Goal: Task Accomplishment & Management: Complete application form

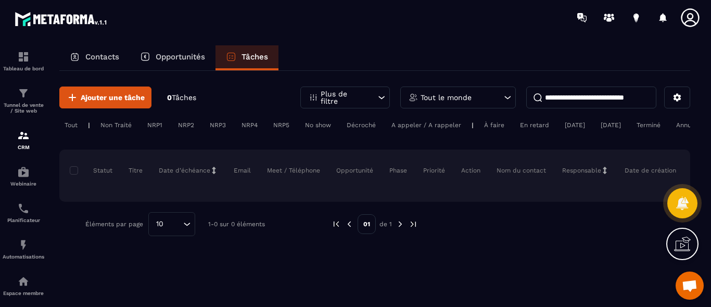
click at [142, 126] on div "Non Traité" at bounding box center [154, 125] width 25 height 12
click at [73, 174] on span at bounding box center [74, 170] width 8 height 8
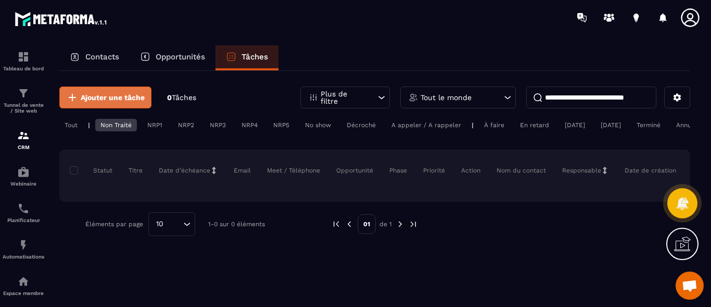
click at [86, 96] on span "Ajouter une tâche" at bounding box center [113, 97] width 64 height 10
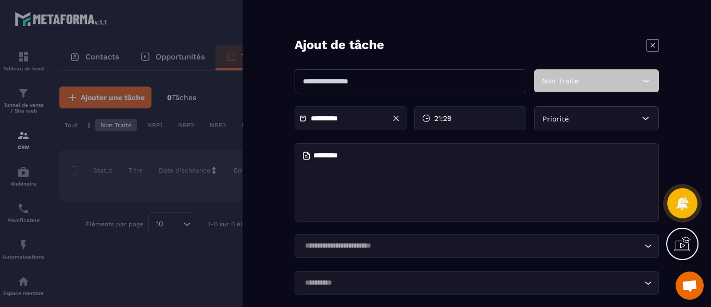
click at [377, 81] on input "text" at bounding box center [411, 81] width 232 height 24
type input "**********"
click at [602, 83] on div "Non Traité" at bounding box center [596, 80] width 125 height 23
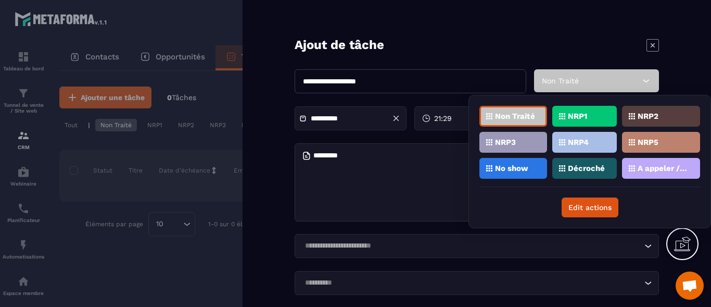
click at [660, 165] on p "A appeler / A rappeler" at bounding box center [662, 167] width 50 height 7
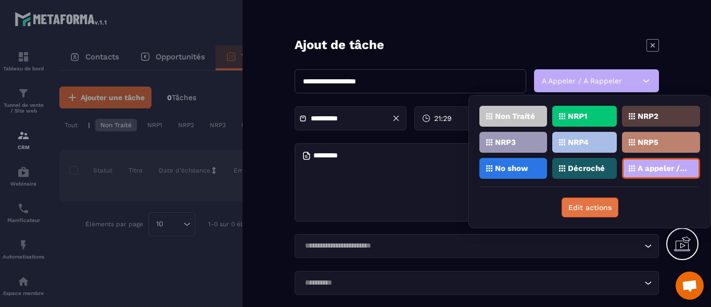
click at [594, 206] on button "Edit actions" at bounding box center [590, 207] width 57 height 20
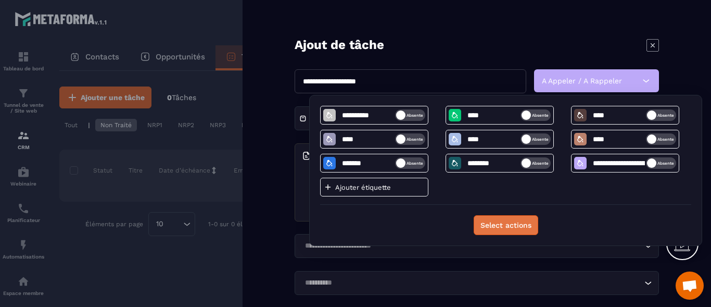
click at [503, 235] on button "Select actions" at bounding box center [506, 225] width 65 height 20
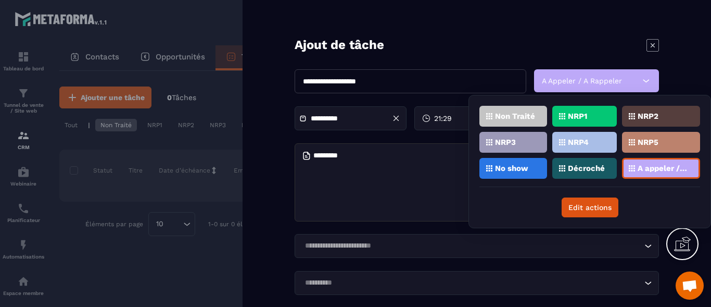
click at [407, 184] on textarea at bounding box center [477, 182] width 364 height 78
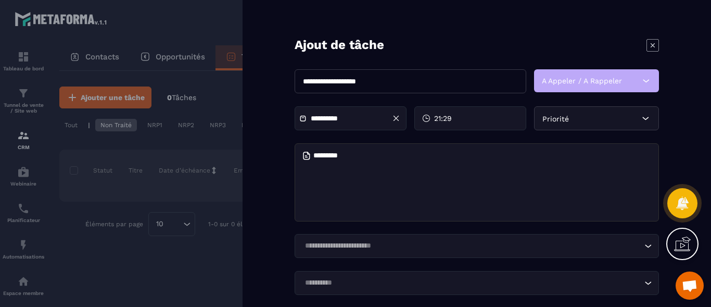
click at [631, 117] on div "Priorité" at bounding box center [596, 118] width 125 height 24
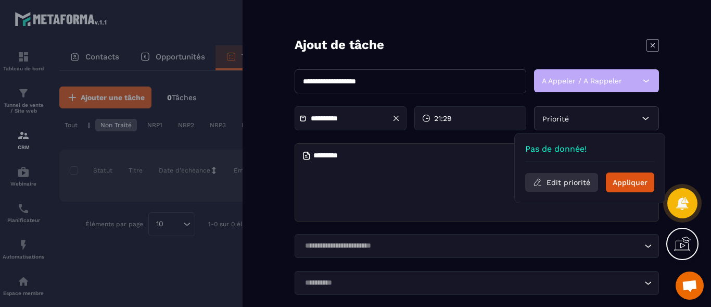
click at [560, 183] on button "Edit priorité" at bounding box center [561, 182] width 73 height 19
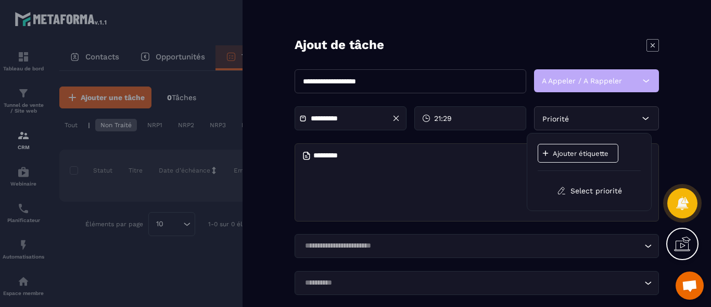
click at [565, 153] on p "Ajouter étiquette" at bounding box center [584, 153] width 62 height 8
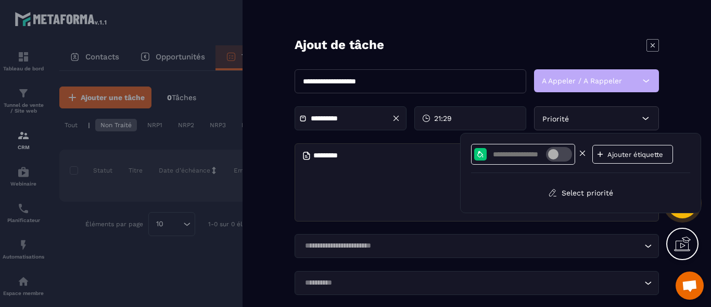
click at [568, 152] on span at bounding box center [559, 154] width 26 height 15
click at [419, 175] on textarea at bounding box center [477, 182] width 364 height 78
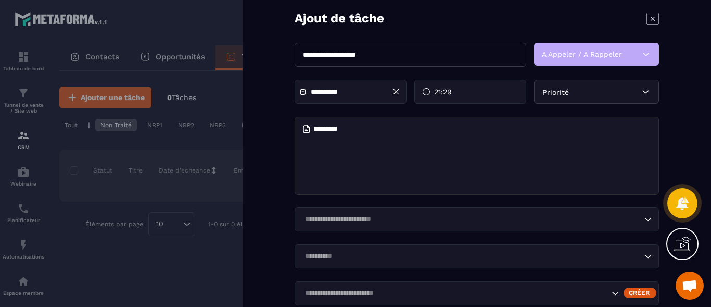
scroll to position [59, 0]
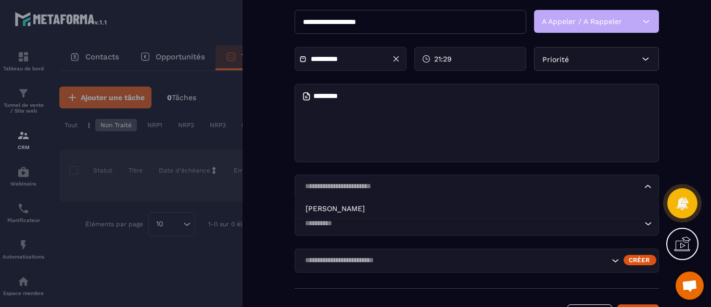
click at [643, 185] on icon "Search for option" at bounding box center [648, 186] width 10 height 10
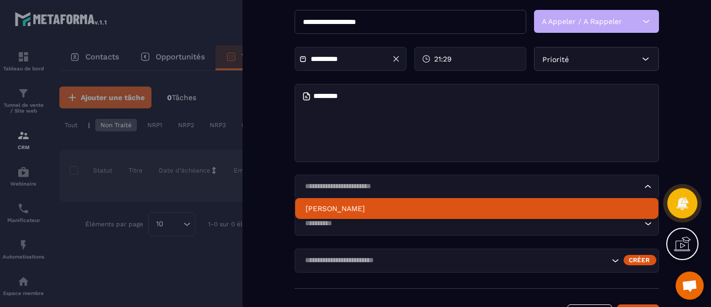
click at [560, 213] on li "[PERSON_NAME]" at bounding box center [476, 208] width 363 height 21
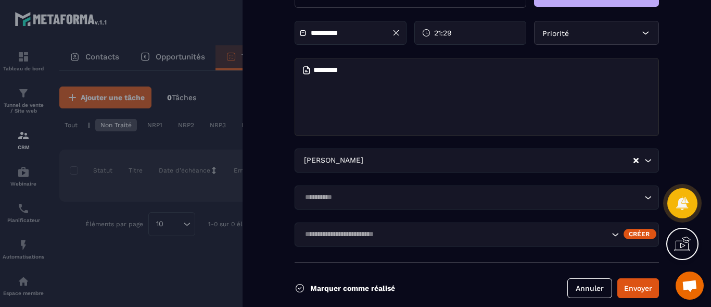
scroll to position [95, 0]
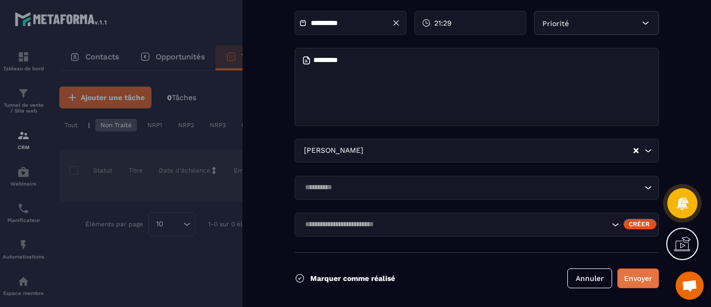
click at [630, 277] on button "Envoyer" at bounding box center [638, 278] width 42 height 20
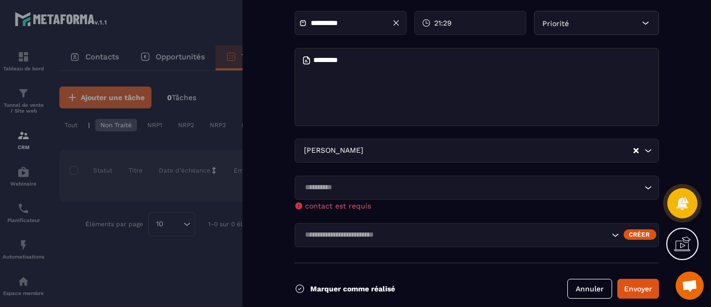
click at [643, 185] on icon "Search for option" at bounding box center [648, 187] width 10 height 10
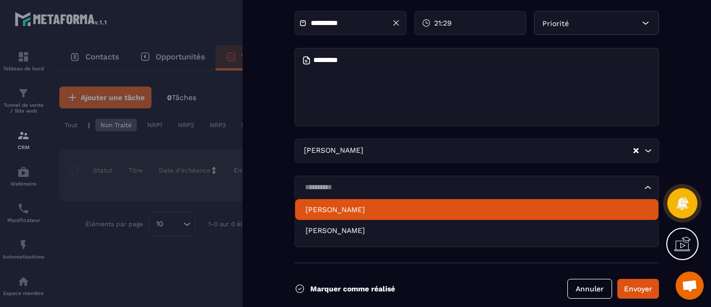
click at [366, 204] on p "[PERSON_NAME]" at bounding box center [476, 209] width 342 height 10
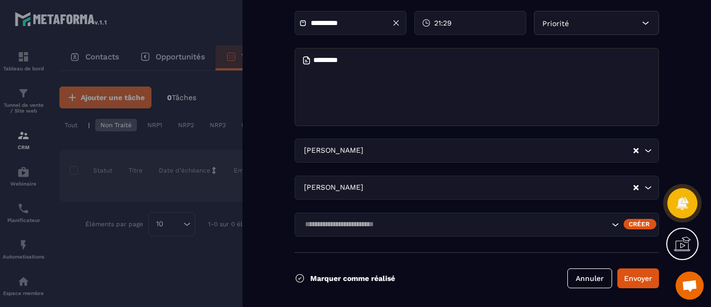
drag, startPoint x: 627, startPoint y: 277, endPoint x: 509, endPoint y: 189, distance: 147.2
click at [509, 189] on form "**********" at bounding box center [477, 153] width 468 height 307
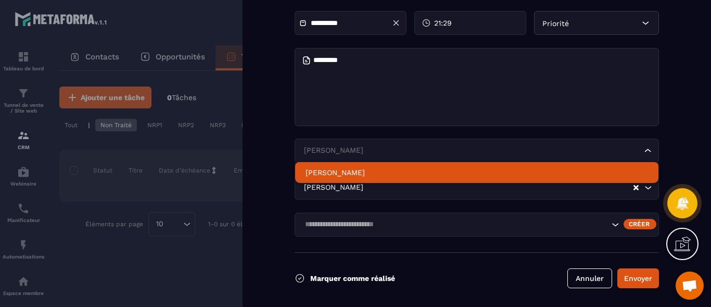
click at [643, 145] on icon "Search for option" at bounding box center [648, 150] width 10 height 10
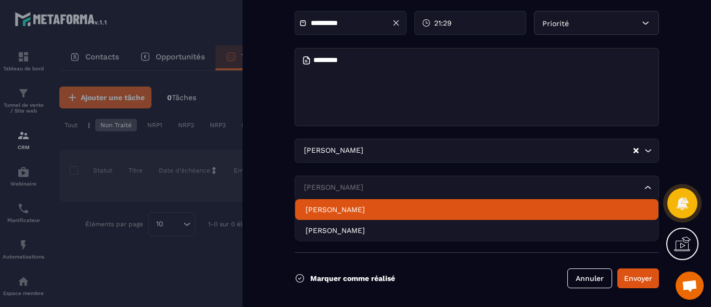
click at [364, 184] on div "[PERSON_NAME]" at bounding box center [471, 187] width 342 height 11
click at [633, 148] on icon "Clear Selected" at bounding box center [635, 150] width 5 height 5
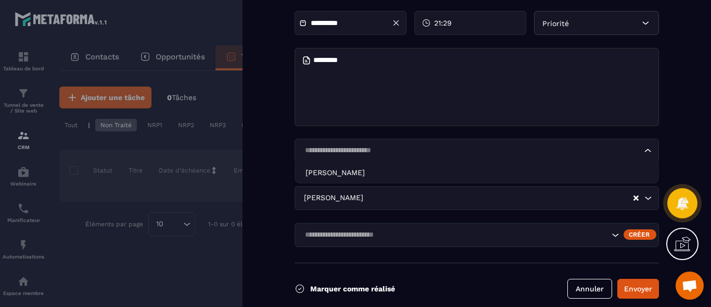
click at [643, 150] on icon "Search for option" at bounding box center [648, 150] width 10 height 10
click at [310, 145] on input "Search for option" at bounding box center [471, 150] width 340 height 11
click at [478, 172] on span "Veuillez rechercher" at bounding box center [477, 175] width 79 height 10
type input "**********"
click at [535, 78] on textarea at bounding box center [477, 87] width 364 height 78
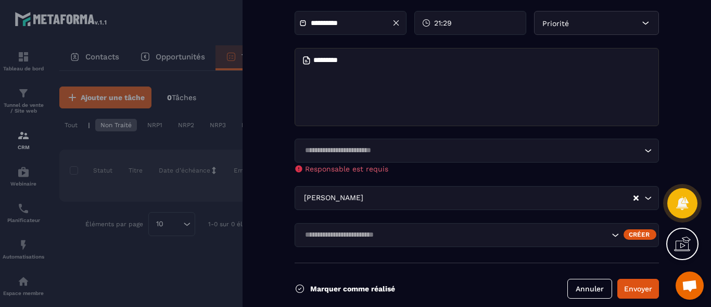
click at [443, 271] on div "Marquer comme réalisé [PERSON_NAME]" at bounding box center [477, 280] width 364 height 36
click at [610, 232] on icon "Search for option" at bounding box center [615, 234] width 10 height 10
click at [490, 292] on div "Marquer comme réalisé [PERSON_NAME]" at bounding box center [477, 280] width 364 height 36
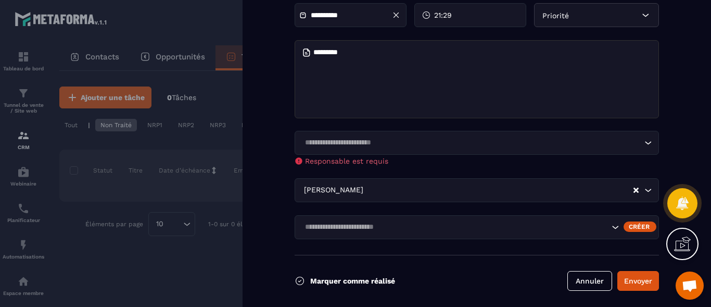
scroll to position [106, 0]
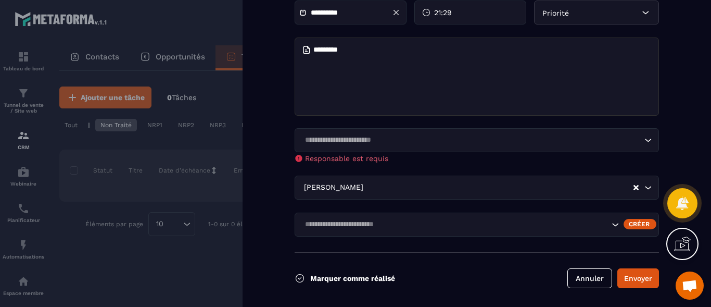
click at [319, 275] on p "Marquer comme réalisé" at bounding box center [352, 278] width 85 height 8
click at [630, 277] on button "Envoyer" at bounding box center [638, 278] width 42 height 20
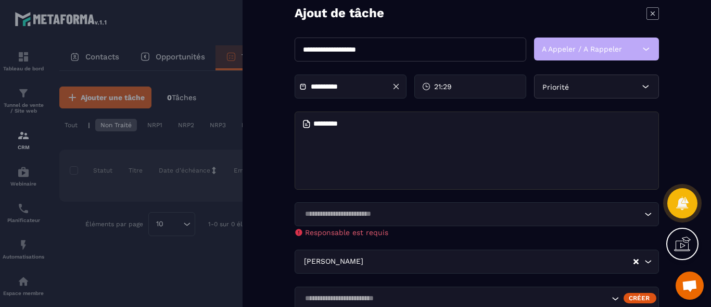
scroll to position [59, 0]
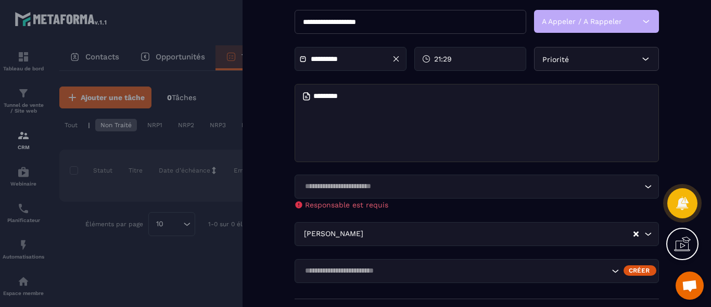
click at [643, 186] on icon "Search for option" at bounding box center [648, 186] width 10 height 10
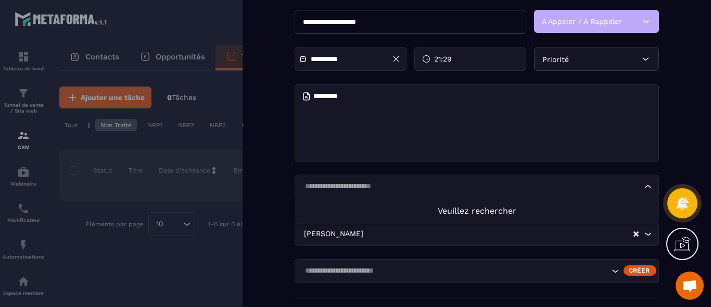
click at [643, 181] on icon "Search for option" at bounding box center [648, 186] width 10 height 10
click at [347, 183] on input "Search for option" at bounding box center [471, 186] width 340 height 11
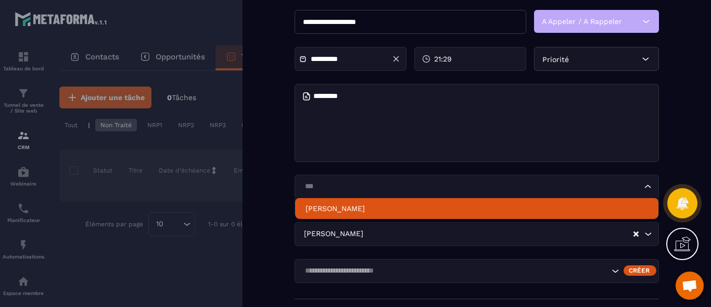
click at [349, 203] on p "[PERSON_NAME]" at bounding box center [476, 208] width 342 height 10
type input "***"
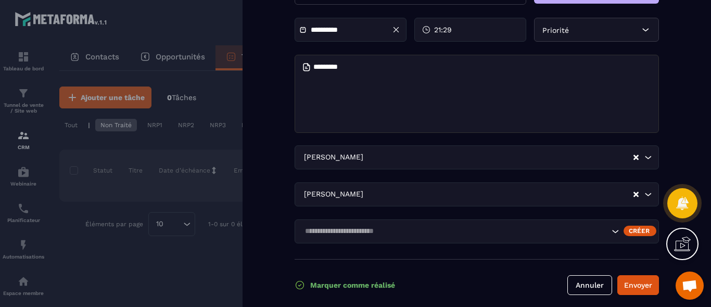
scroll to position [95, 0]
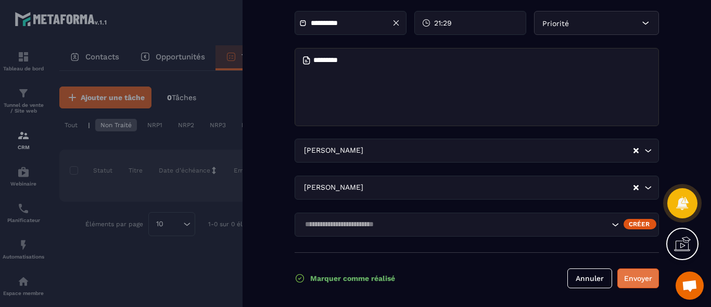
click at [627, 273] on button "Envoyer" at bounding box center [638, 278] width 42 height 20
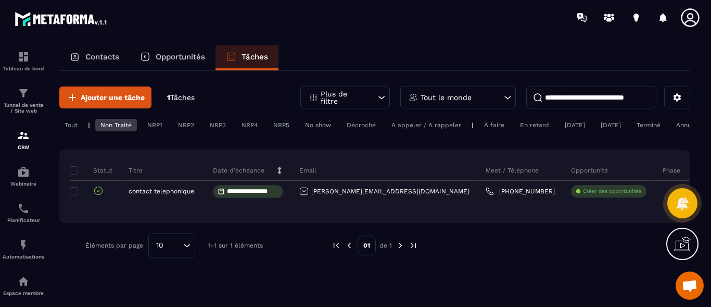
click at [67, 124] on div "Tout" at bounding box center [70, 125] width 23 height 12
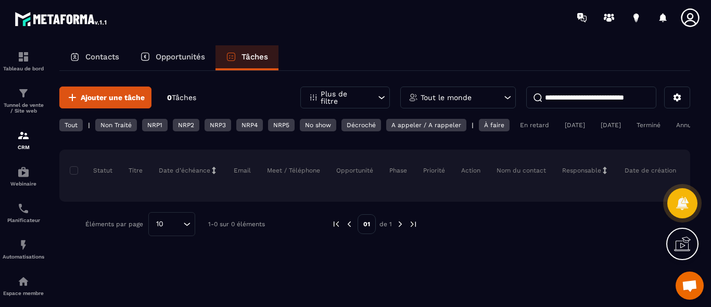
click at [437, 124] on div "A appeler / A rappeler" at bounding box center [426, 125] width 80 height 12
click at [500, 125] on div "À faire" at bounding box center [494, 125] width 31 height 12
click at [104, 55] on p "Contacts" at bounding box center [102, 56] width 34 height 9
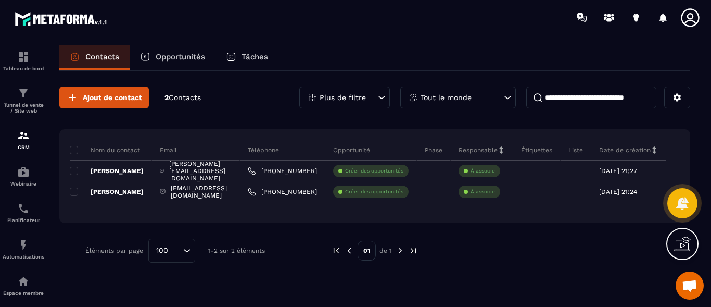
click at [257, 53] on p "Tâches" at bounding box center [254, 56] width 27 height 9
